Goal: Information Seeking & Learning: Learn about a topic

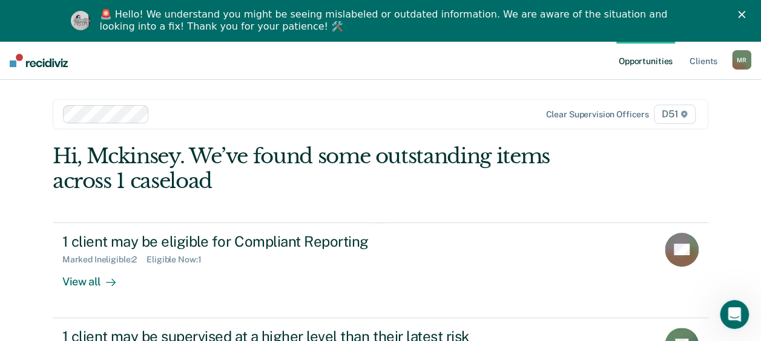
scroll to position [88, 0]
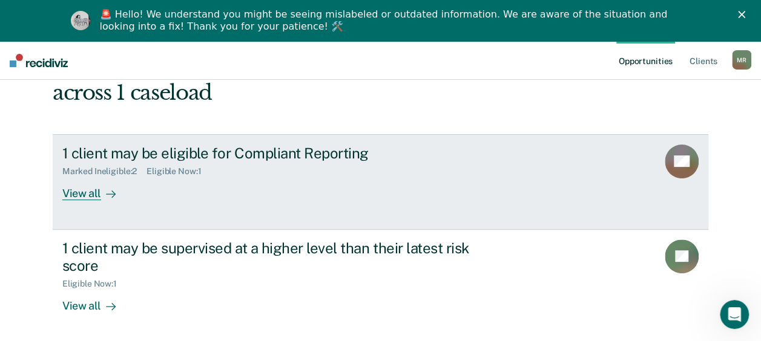
click at [85, 195] on div "View all" at bounding box center [96, 189] width 68 height 24
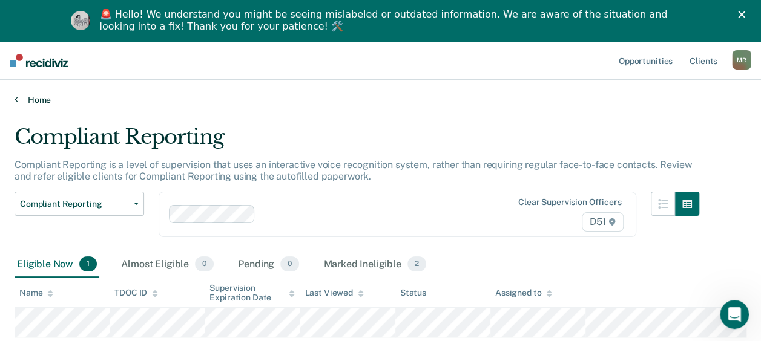
click at [29, 102] on link "Home" at bounding box center [381, 99] width 732 height 11
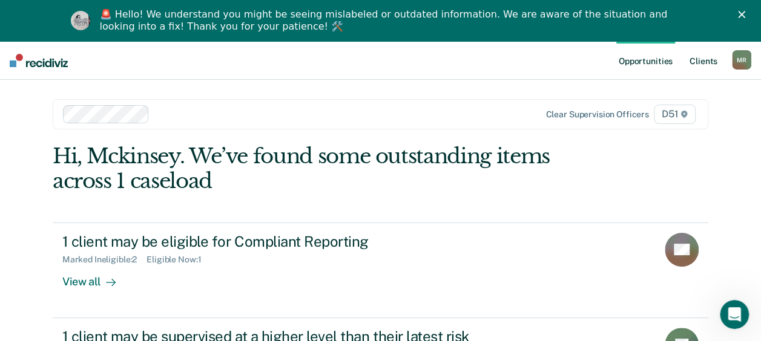
click at [704, 61] on link "Client s" at bounding box center [703, 60] width 33 height 39
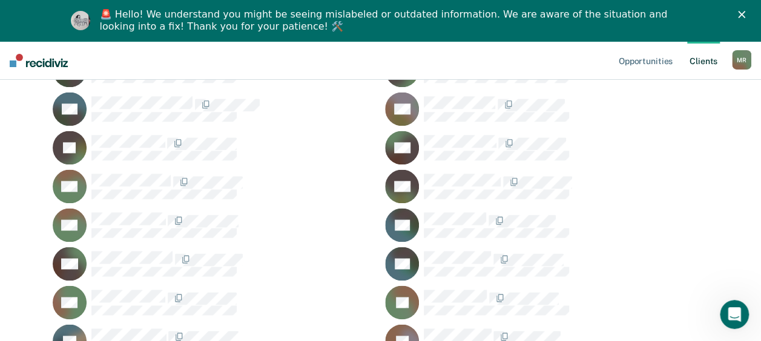
scroll to position [908, 0]
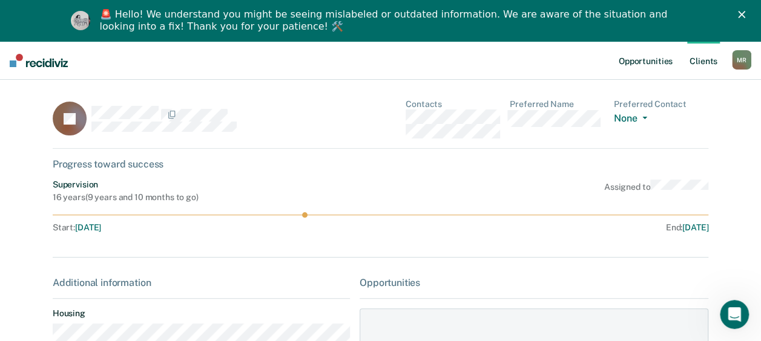
click at [657, 59] on link "Opportunities" at bounding box center [645, 60] width 59 height 39
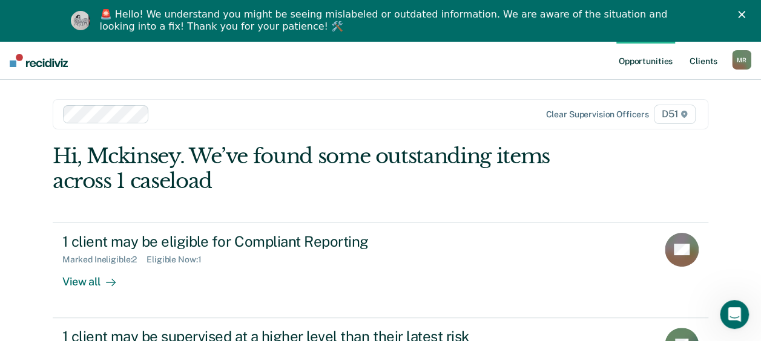
click at [708, 63] on link "Client s" at bounding box center [703, 60] width 33 height 39
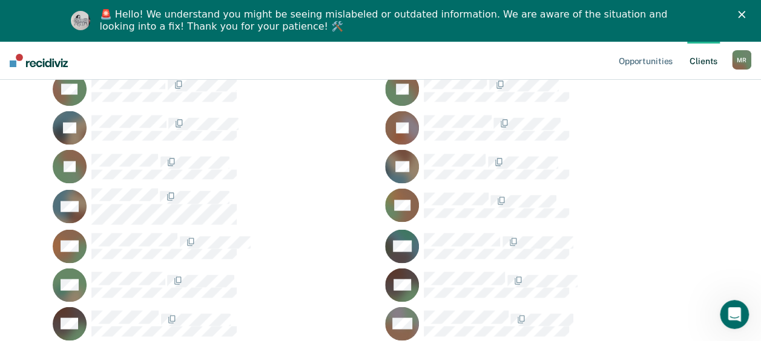
scroll to position [1029, 0]
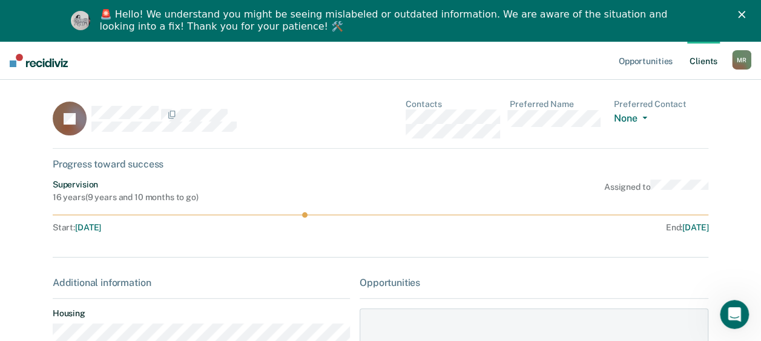
click at [745, 15] on icon "Close" at bounding box center [741, 14] width 7 height 7
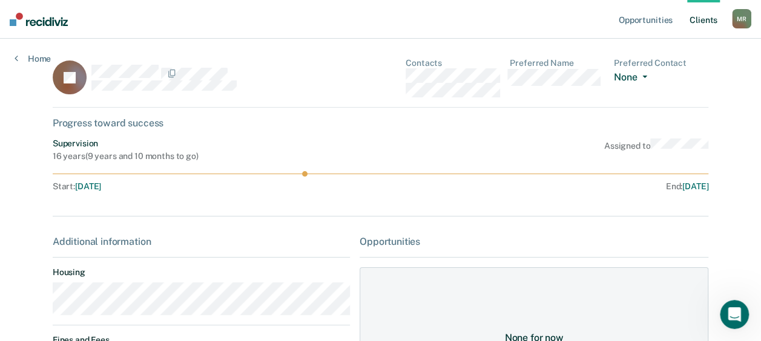
click at [639, 79] on button "None" at bounding box center [633, 78] width 38 height 14
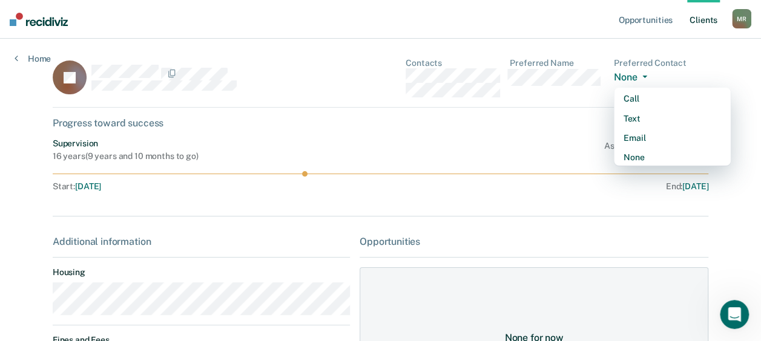
click at [573, 125] on div "Progress toward success" at bounding box center [380, 122] width 655 height 11
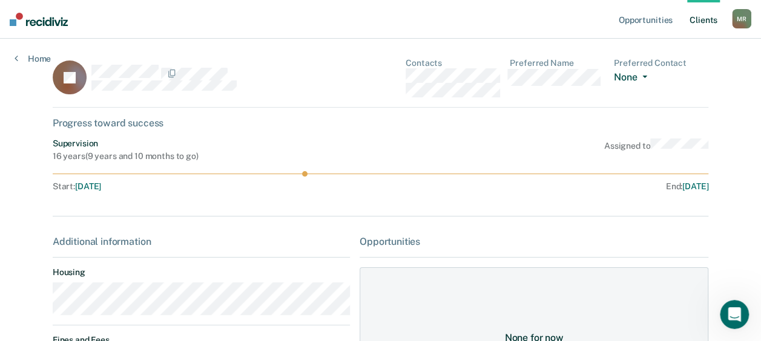
click at [640, 75] on button "None" at bounding box center [633, 78] width 38 height 14
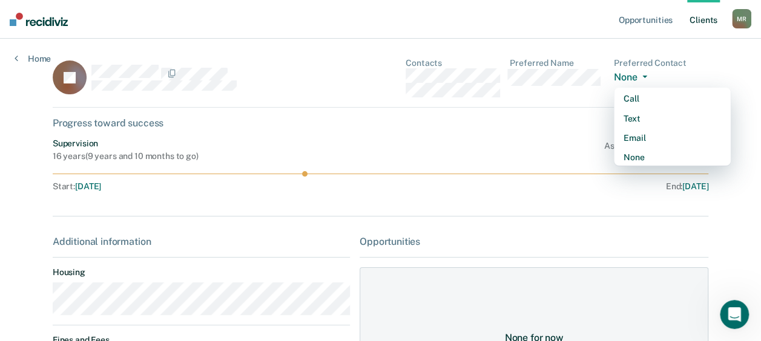
click at [547, 122] on div "Progress toward success" at bounding box center [380, 122] width 655 height 11
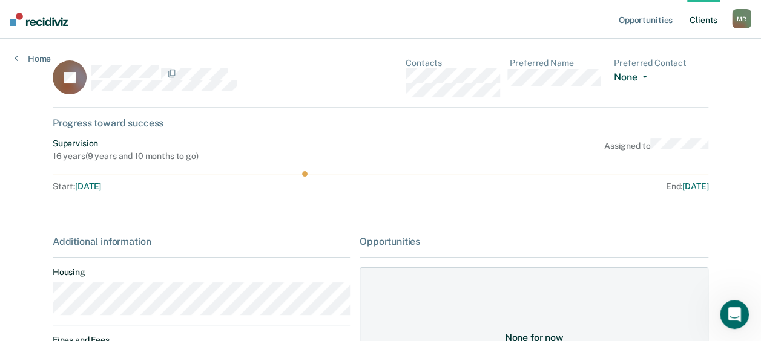
click at [647, 79] on button "None" at bounding box center [633, 78] width 38 height 14
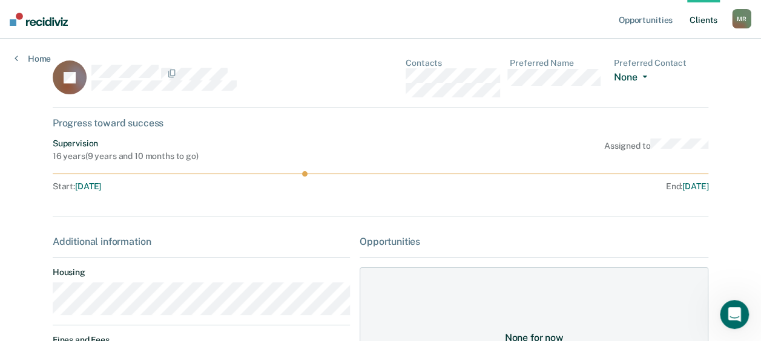
click at [640, 76] on button "None" at bounding box center [633, 78] width 38 height 14
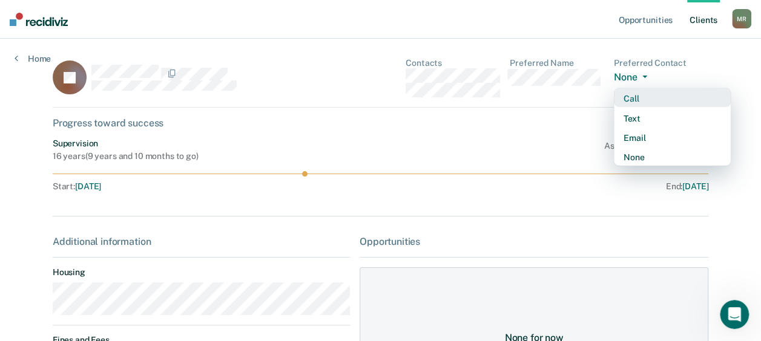
click at [651, 99] on div "Call" at bounding box center [671, 99] width 97 height 10
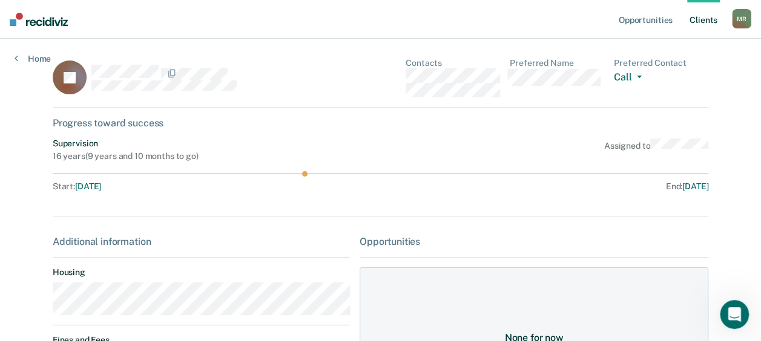
click at [737, 21] on div "M R" at bounding box center [741, 18] width 19 height 19
click at [37, 60] on link "Home" at bounding box center [33, 58] width 36 height 11
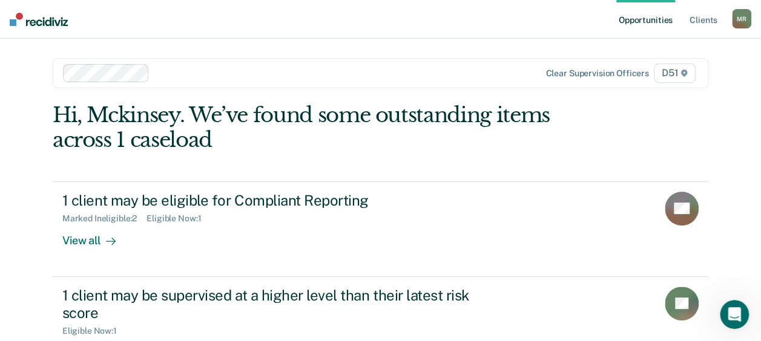
click at [655, 19] on link "Opportunities" at bounding box center [645, 19] width 59 height 39
click at [737, 19] on div "M R" at bounding box center [741, 18] width 19 height 19
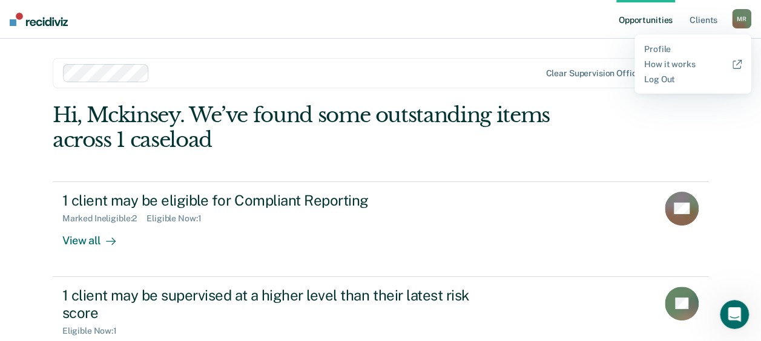
click at [587, 163] on div "Hi, Mckinsey. We’ve found some outstanding items across 1 caseload 1 client may…" at bounding box center [380, 246] width 655 height 287
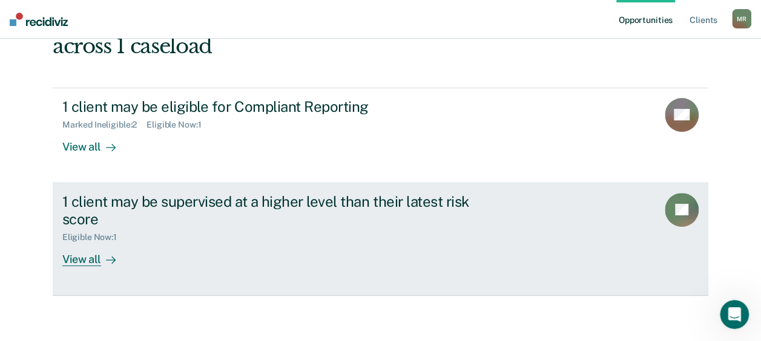
scroll to position [96, 0]
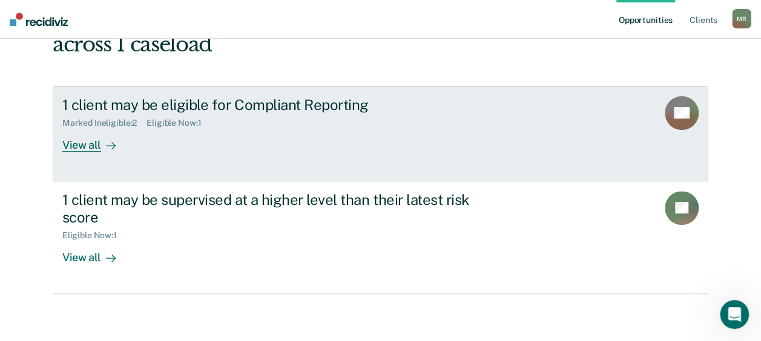
click at [288, 128] on div "1 client may be eligible for Compliant Reporting Marked Ineligible : 2 Eligible…" at bounding box center [289, 124] width 454 height 56
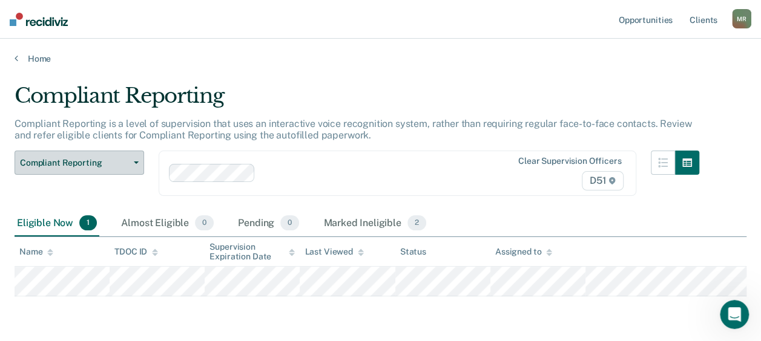
click at [114, 157] on button "Compliant Reporting" at bounding box center [79, 163] width 129 height 24
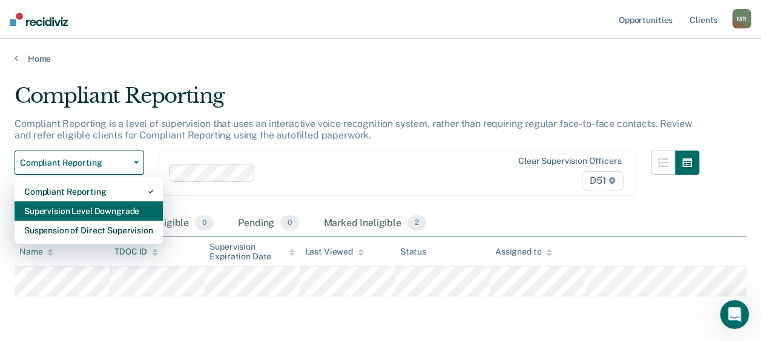
click at [137, 208] on div "Supervision Level Downgrade" at bounding box center [88, 211] width 129 height 19
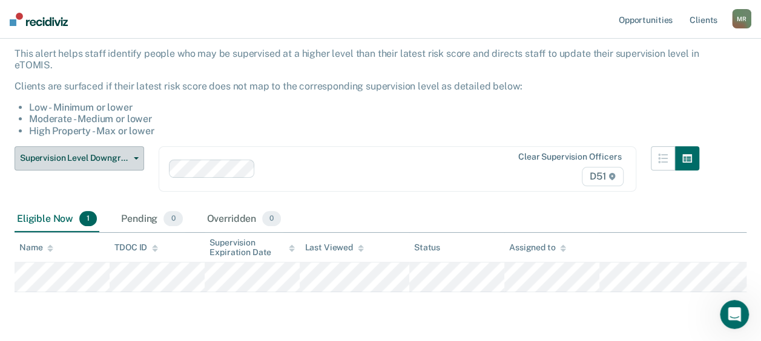
scroll to position [108, 0]
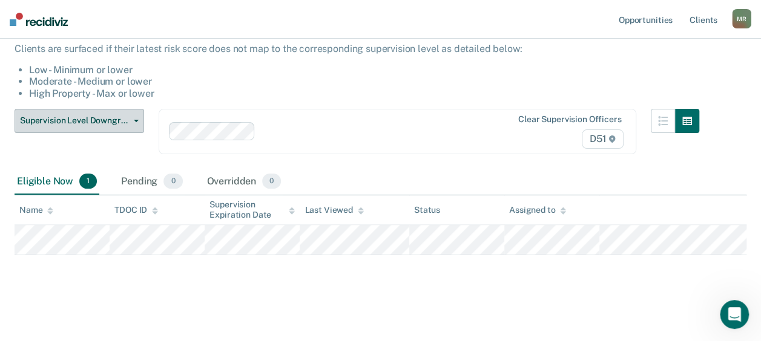
click at [123, 125] on span "Supervision Level Downgrade" at bounding box center [74, 121] width 109 height 10
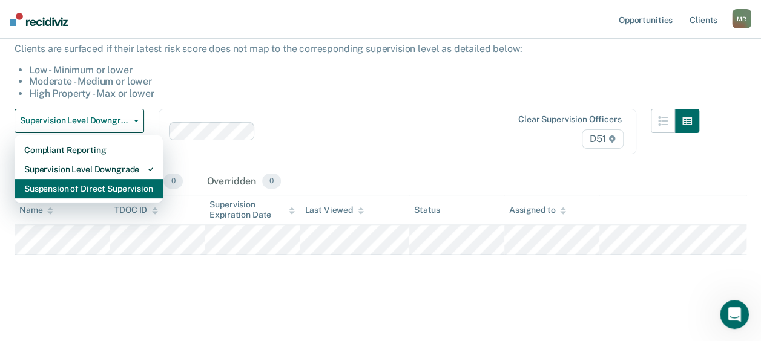
click at [114, 191] on div "Suspension of Direct Supervision" at bounding box center [88, 188] width 129 height 19
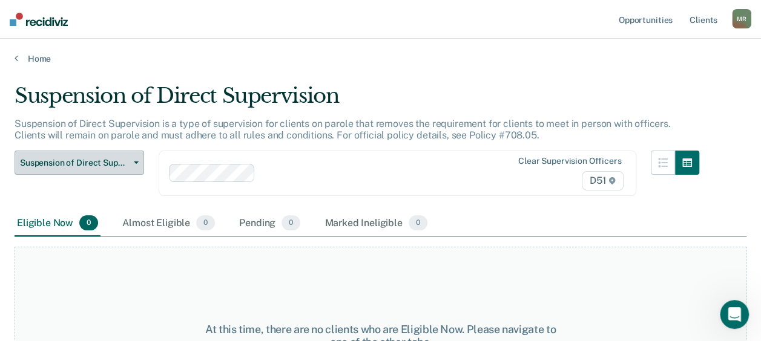
scroll to position [81, 0]
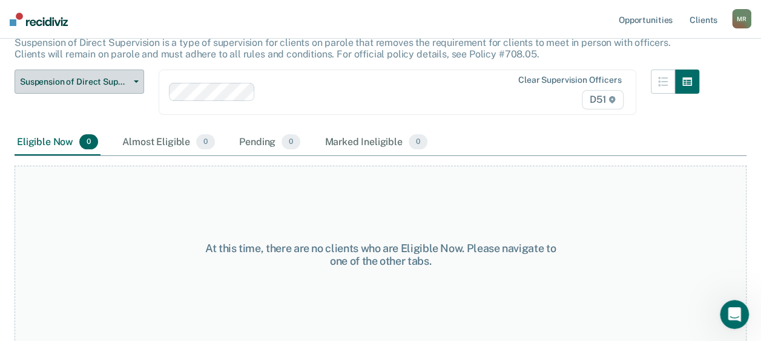
click at [119, 79] on span "Suspension of Direct Supervision" at bounding box center [74, 82] width 109 height 10
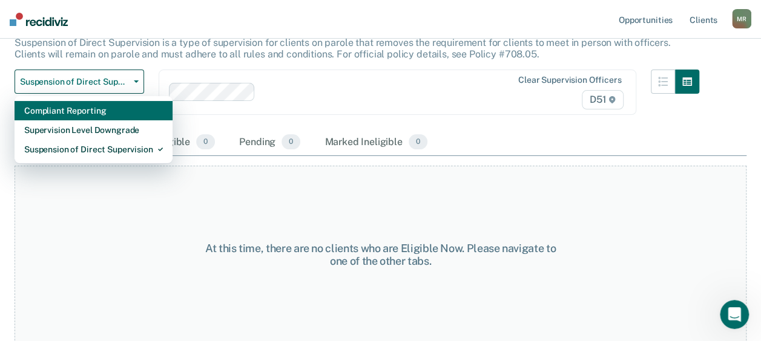
click at [102, 115] on div "Compliant Reporting" at bounding box center [93, 110] width 139 height 19
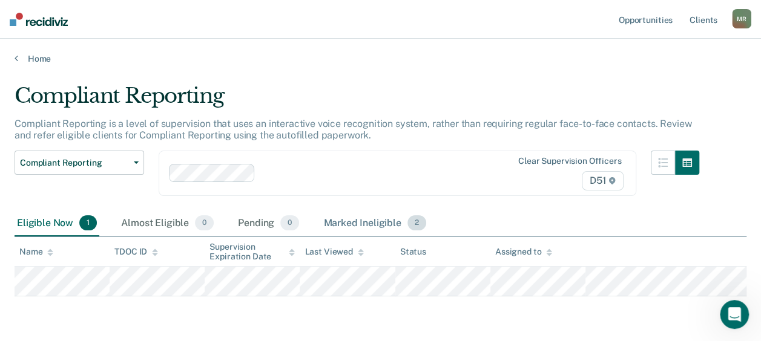
click at [379, 220] on div "Marked Ineligible 2" at bounding box center [375, 224] width 108 height 27
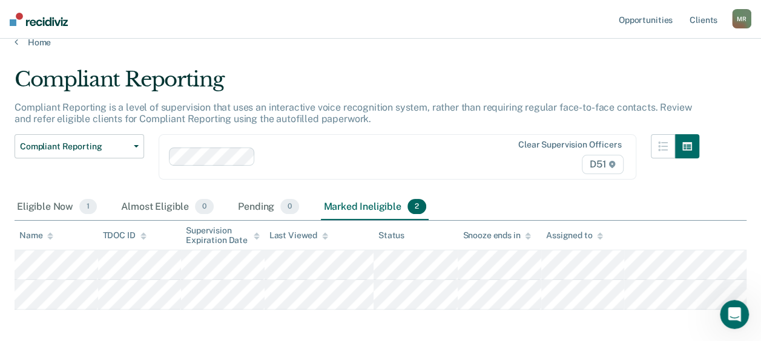
click at [381, 166] on div "Clear supervision officers D51" at bounding box center [397, 156] width 477 height 45
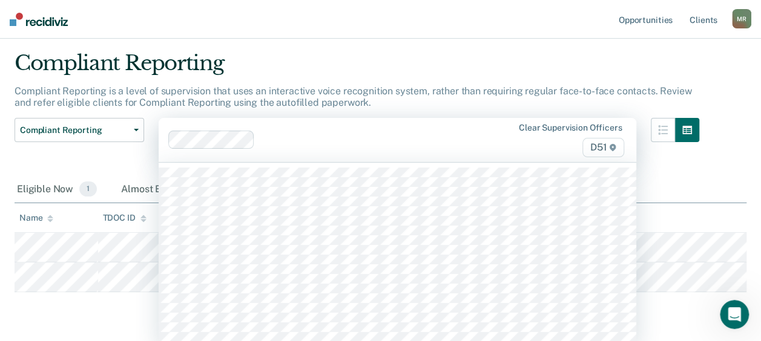
scroll to position [36, 0]
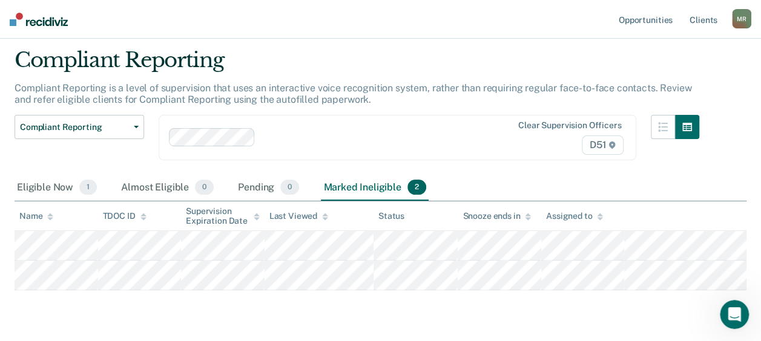
click at [70, 323] on div "Compliant Reporting Compliant Reporting is a level of supervision that uses an …" at bounding box center [381, 187] width 732 height 278
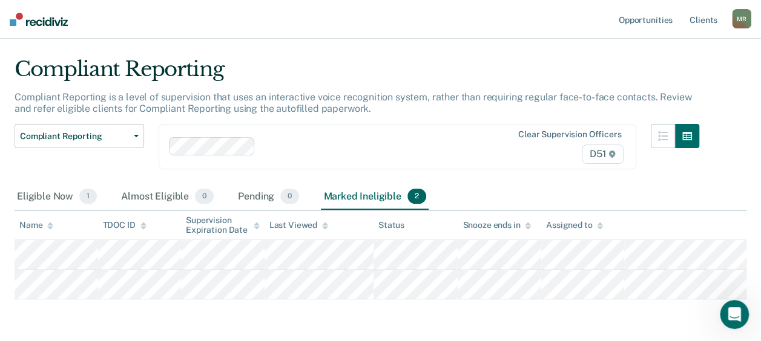
scroll to position [0, 0]
